Goal: Information Seeking & Learning: Learn about a topic

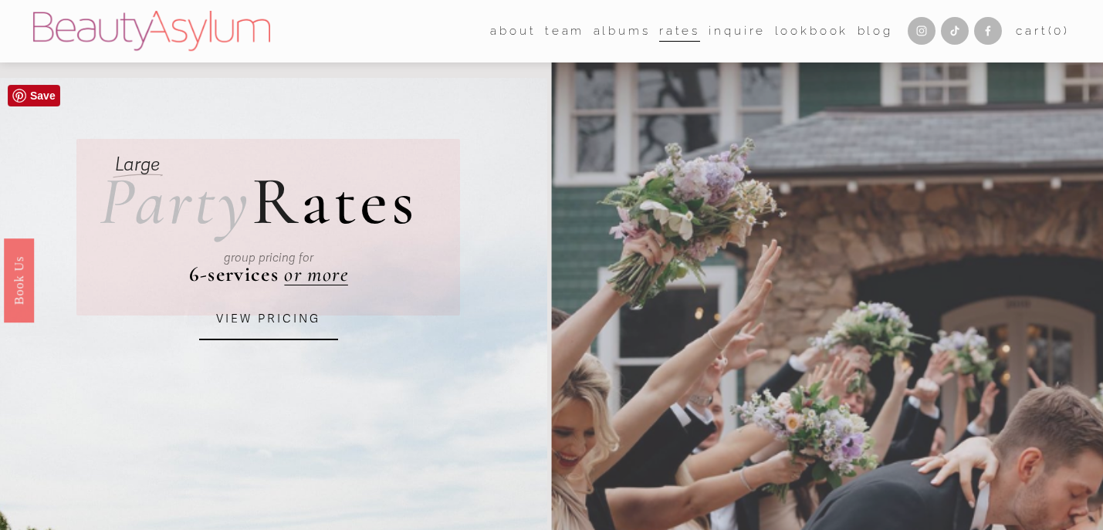
click at [262, 327] on link "VIEW PRICING" at bounding box center [268, 320] width 139 height 42
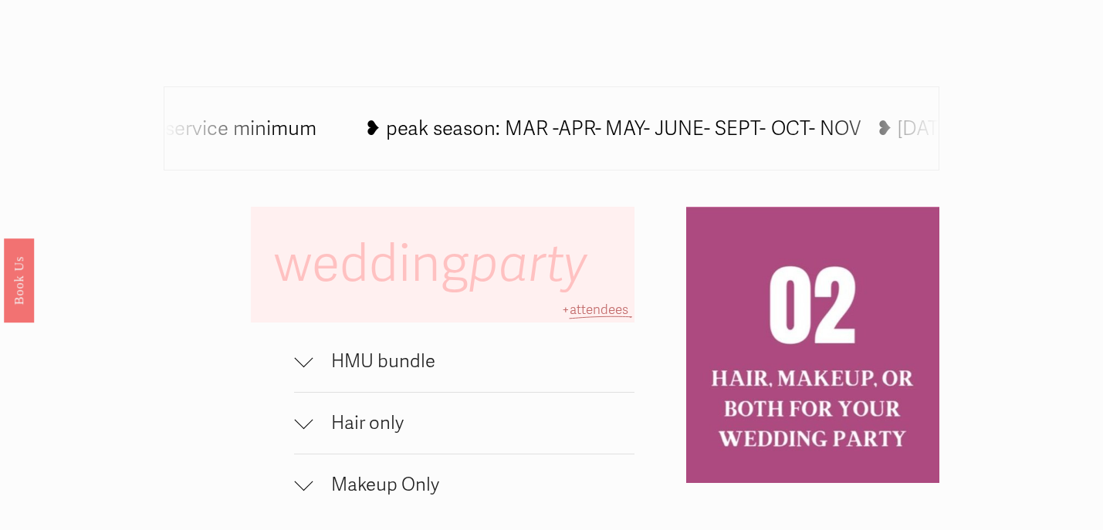
scroll to position [872, 0]
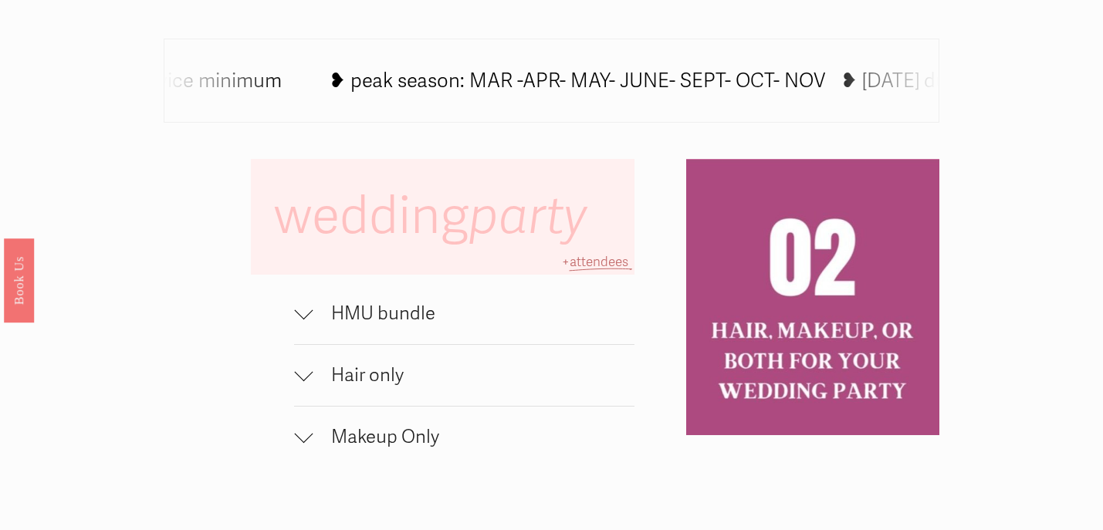
click at [302, 439] on div at bounding box center [303, 434] width 19 height 19
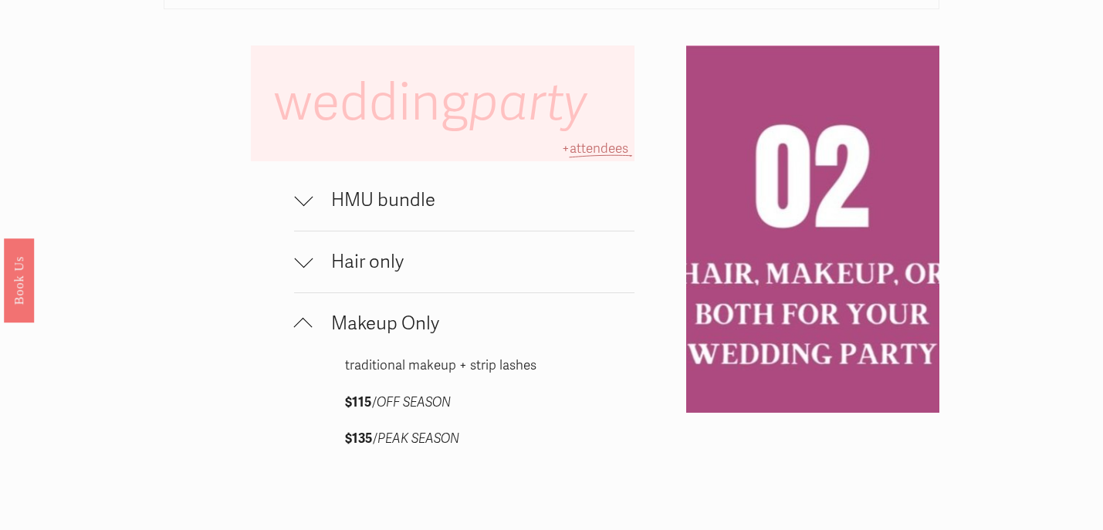
scroll to position [988, 0]
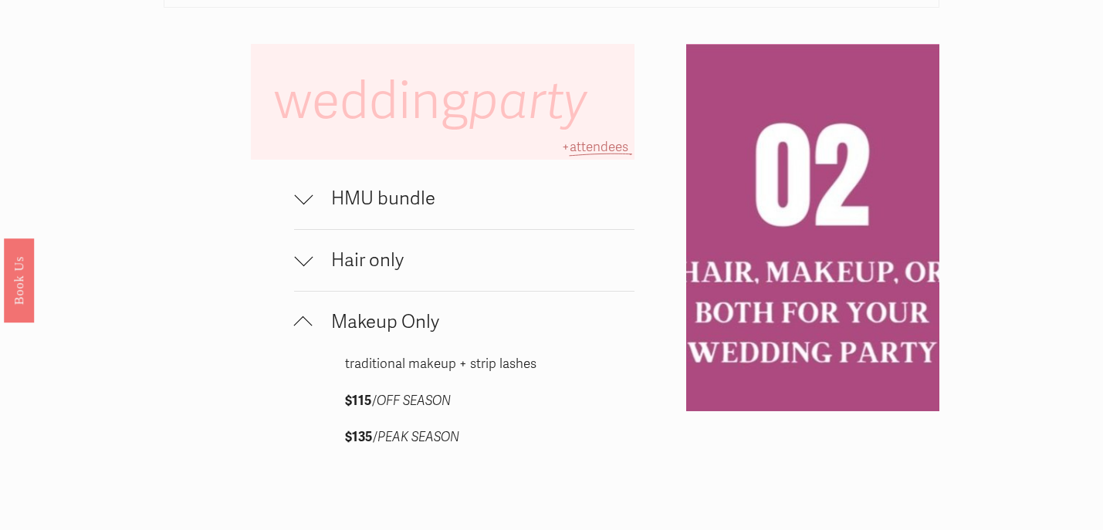
click at [308, 319] on div at bounding box center [303, 322] width 19 height 19
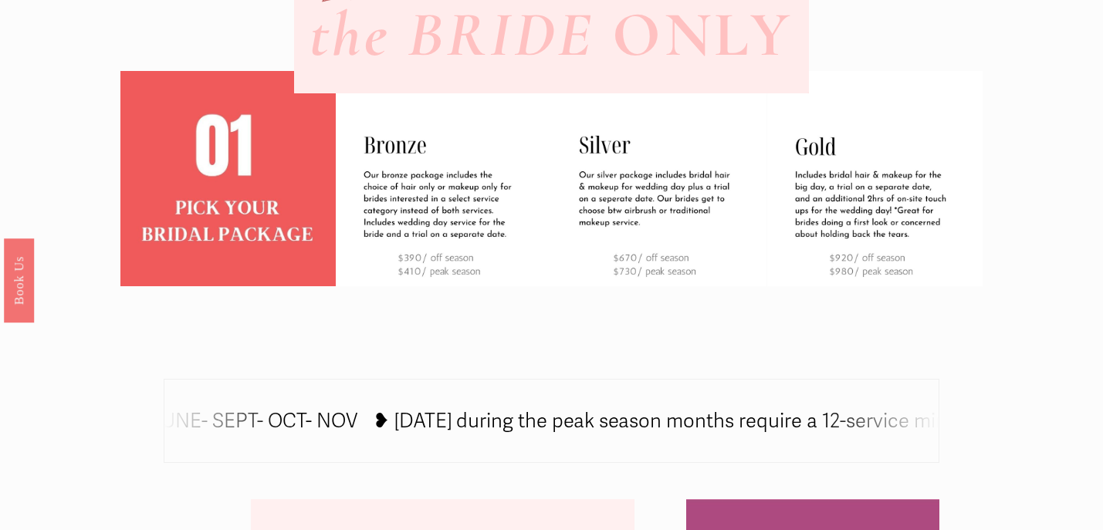
scroll to position [507, 0]
